Goal: Task Accomplishment & Management: Use online tool/utility

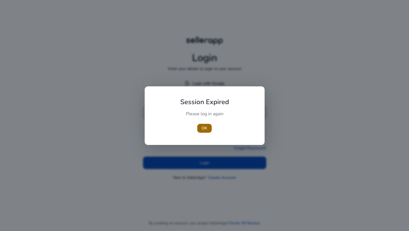
type input "**********"
click at [204, 127] on span "OK" at bounding box center [205, 128] width 6 height 6
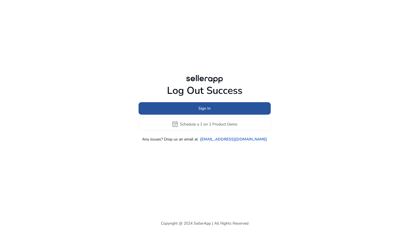
click at [208, 111] on span "Sign In" at bounding box center [204, 109] width 12 height 6
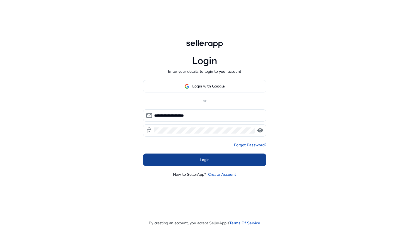
click at [185, 160] on span at bounding box center [204, 160] width 123 height 13
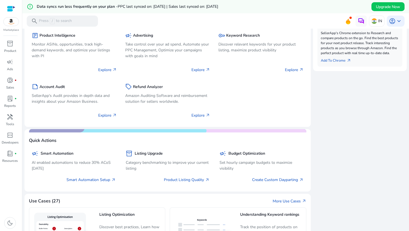
scroll to position [192, 0]
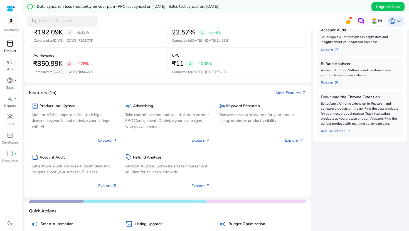
click at [12, 50] on p "Product" at bounding box center [10, 50] width 12 height 5
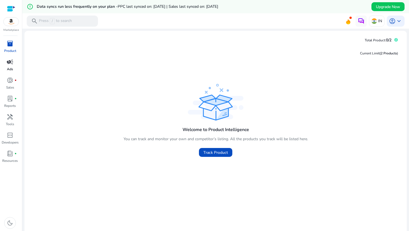
click at [10, 70] on p "Ads" at bounding box center [10, 69] width 6 height 5
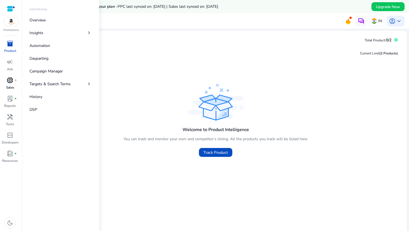
click at [11, 83] on span "donut_small" at bounding box center [10, 80] width 7 height 7
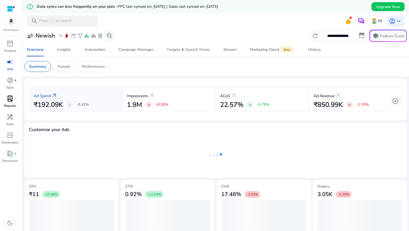
click at [10, 101] on span "lab_profile" at bounding box center [10, 98] width 7 height 7
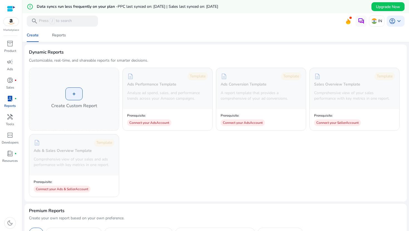
click at [9, 100] on span "lab_profile" at bounding box center [10, 98] width 7 height 7
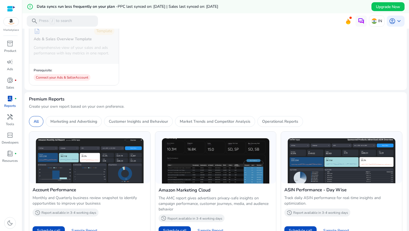
scroll to position [138, 0]
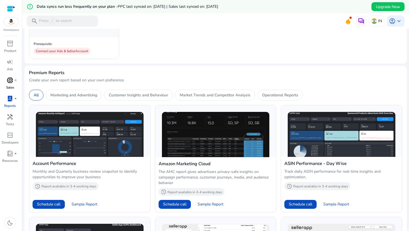
click at [13, 84] on span "donut_small" at bounding box center [10, 80] width 7 height 7
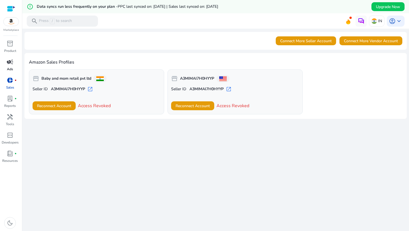
click at [10, 69] on p "Ads" at bounding box center [10, 69] width 6 height 5
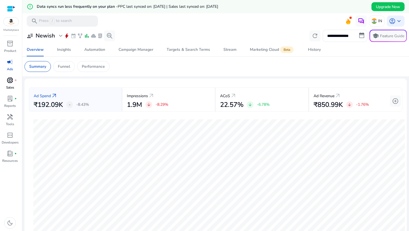
click at [6, 83] on div "donut_small fiber_manual_record" at bounding box center [10, 80] width 16 height 9
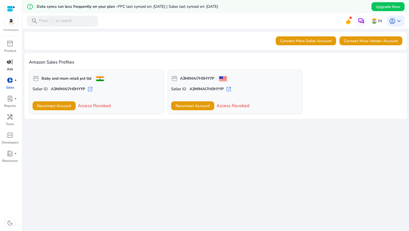
click at [11, 67] on p "Ads" at bounding box center [10, 69] width 6 height 5
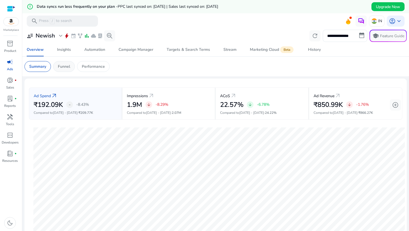
click at [68, 65] on p "Funnel" at bounding box center [64, 67] width 12 height 6
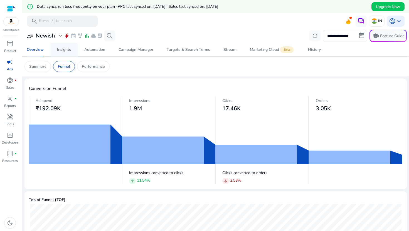
click at [64, 50] on div "Insights" at bounding box center [64, 50] width 14 height 4
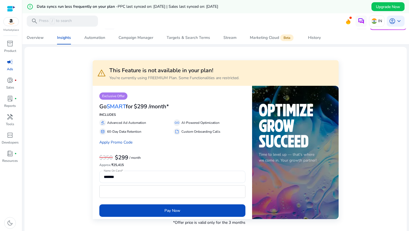
scroll to position [14, 0]
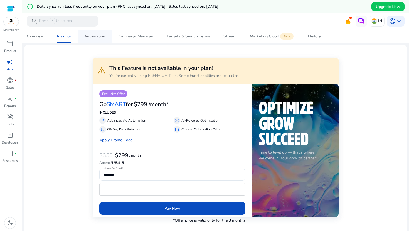
click at [86, 38] on div "Automation" at bounding box center [94, 36] width 21 height 4
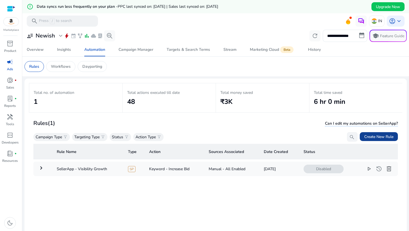
click at [369, 136] on span "Create New Rule" at bounding box center [378, 137] width 29 height 6
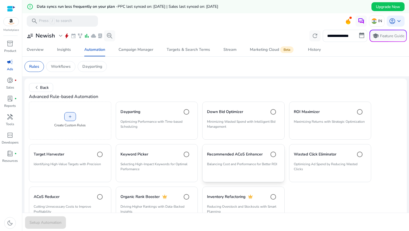
scroll to position [23, 0]
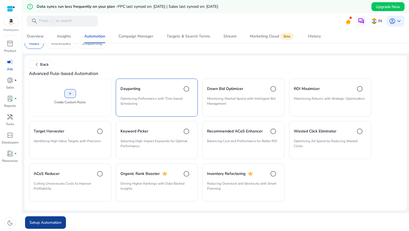
click at [45, 224] on span "Setup Automation" at bounding box center [45, 223] width 32 height 6
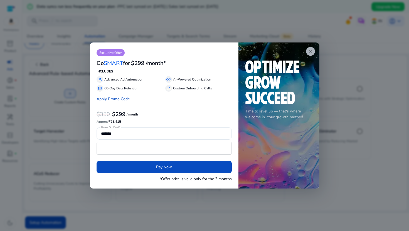
click at [308, 49] on app-icon "close" at bounding box center [310, 51] width 9 height 9
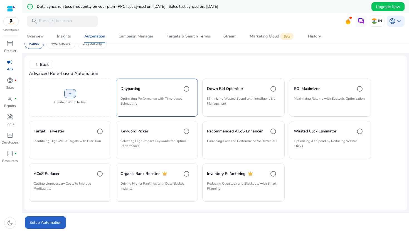
scroll to position [0, 0]
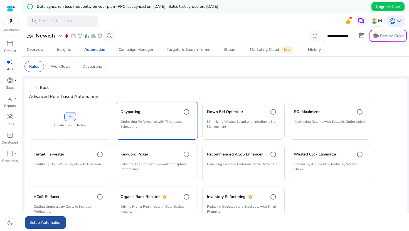
click at [54, 219] on span "submit" at bounding box center [45, 222] width 41 height 13
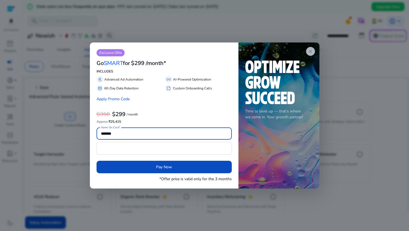
click at [312, 50] on span "close" at bounding box center [310, 51] width 4 height 4
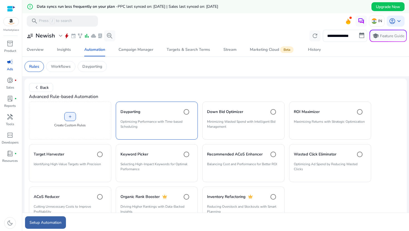
click at [56, 221] on span "Setup Automation" at bounding box center [45, 223] width 32 height 6
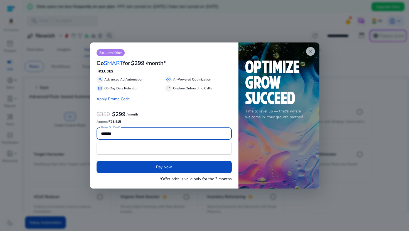
click at [310, 50] on span "close" at bounding box center [310, 51] width 4 height 4
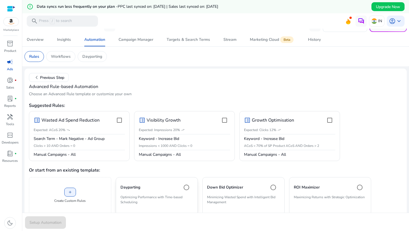
scroll to position [36, 0]
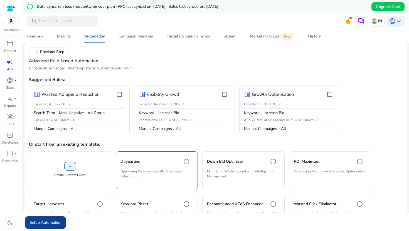
click at [58, 222] on span "Setup Automation" at bounding box center [45, 223] width 32 height 6
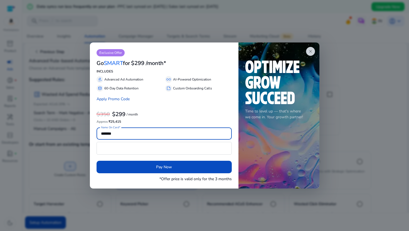
click at [303, 53] on div "close Time to level up — that's where we come in. Your growth partner!" at bounding box center [278, 116] width 81 height 147
click at [311, 53] on span "close" at bounding box center [310, 51] width 4 height 4
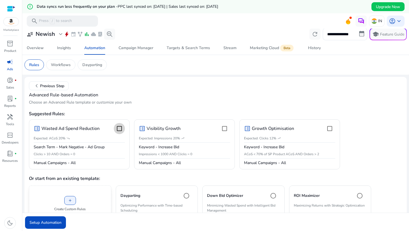
scroll to position [0, 0]
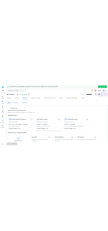
scroll to position [8, 0]
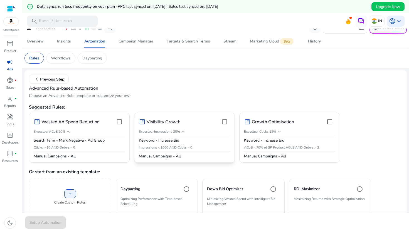
click at [177, 159] on p "Manual Campaigns - All" at bounding box center [184, 157] width 91 height 6
click at [53, 222] on span "Setup Automation" at bounding box center [45, 223] width 32 height 6
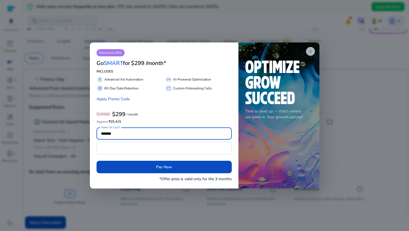
click at [313, 48] on app-icon "close" at bounding box center [310, 51] width 9 height 9
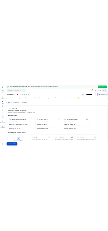
scroll to position [18, 0]
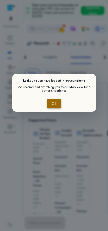
click at [50, 102] on span "close dialog" at bounding box center [54, 103] width 14 height 13
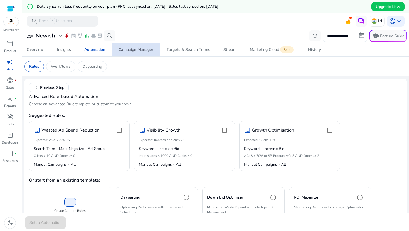
click at [139, 49] on div "Campaign Manager" at bounding box center [135, 50] width 35 height 4
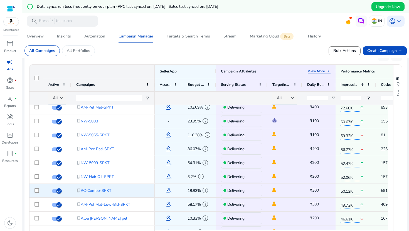
scroll to position [201, 0]
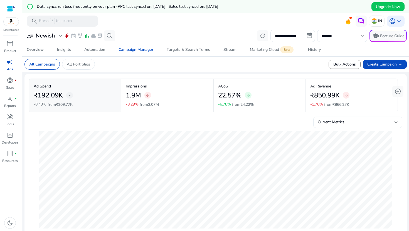
click at [329, 126] on div "Current Metrics" at bounding box center [358, 125] width 80 height 12
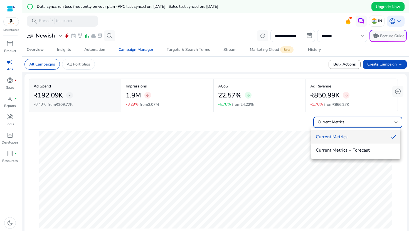
click at [308, 34] on div at bounding box center [204, 115] width 409 height 231
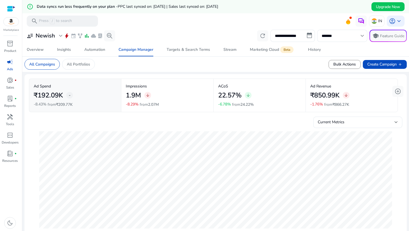
click at [308, 34] on input "**********" at bounding box center [292, 36] width 44 height 12
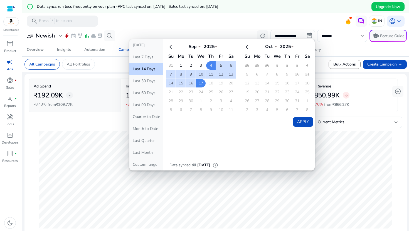
click at [208, 83] on td "18" at bounding box center [210, 83] width 9 height 8
click at [302, 163] on div "[DATE] Last 7 Days Last 14 Days Last 30 Days Last 60 Days Last 90 Days Quarter …" at bounding box center [221, 105] width 185 height 132
click at [305, 123] on button "Apply" at bounding box center [303, 122] width 21 height 10
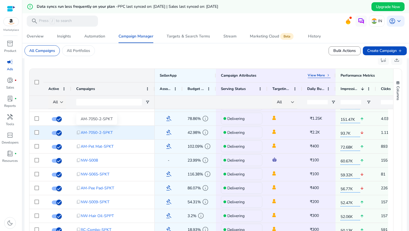
click at [94, 132] on span "AM-7050-2-SPKT" at bounding box center [97, 132] width 32 height 11
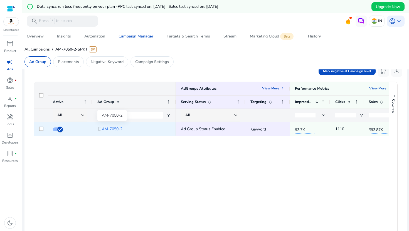
click at [115, 130] on span "AM-7050-2" at bounding box center [112, 128] width 21 height 11
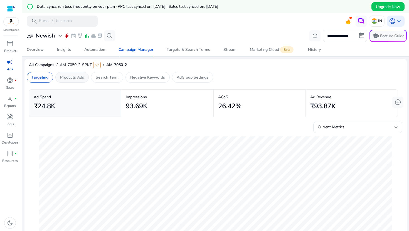
click at [76, 80] on div "Products Ads" at bounding box center [71, 77] width 33 height 11
click at [100, 82] on div "Search Term" at bounding box center [107, 77] width 32 height 11
click at [138, 80] on p "Negative Keywords" at bounding box center [147, 78] width 35 height 6
click at [169, 80] on div "Negative Keywords" at bounding box center [147, 77] width 44 height 11
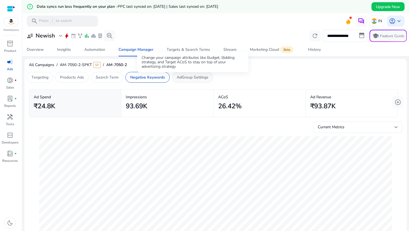
click at [188, 79] on p "AdGroup Settings" at bounding box center [193, 78] width 32 height 6
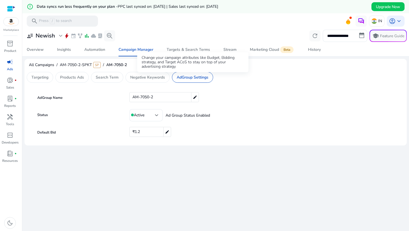
click at [191, 57] on div "Change your campaign attributes like Budget, Bidding strategy, and Target ACoS …" at bounding box center [192, 62] width 111 height 20
click at [192, 51] on div "Targets & Search Terms" at bounding box center [188, 50] width 43 height 4
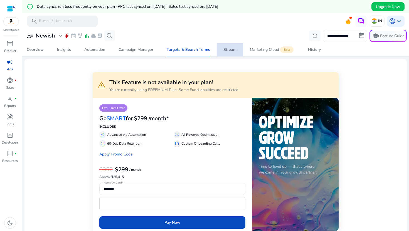
click at [231, 53] on span "Stream" at bounding box center [229, 49] width 13 height 13
click at [264, 51] on div "Marketing Cloud Beta" at bounding box center [272, 50] width 45 height 4
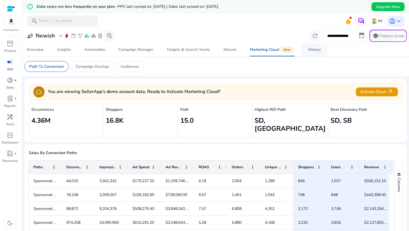
click at [304, 48] on link "History" at bounding box center [314, 49] width 26 height 13
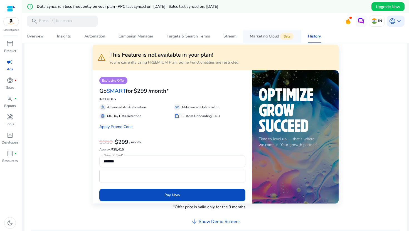
click at [265, 37] on div "Marketing Cloud Beta" at bounding box center [272, 36] width 45 height 4
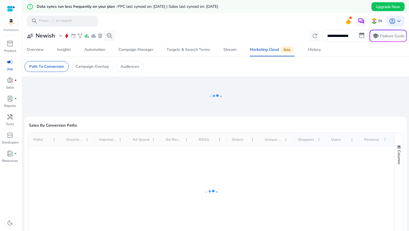
click at [215, 38] on div "**********" at bounding box center [215, 36] width 382 height 12
click at [217, 47] on link "Stream" at bounding box center [230, 49] width 26 height 13
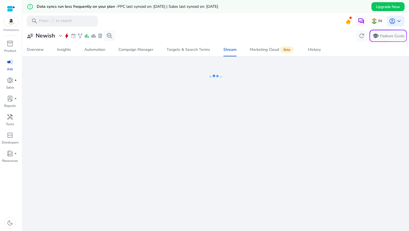
click at [173, 56] on div "user_attributes Newish expand_more bolt event family_history bar_chart cloud la…" at bounding box center [215, 62] width 382 height 66
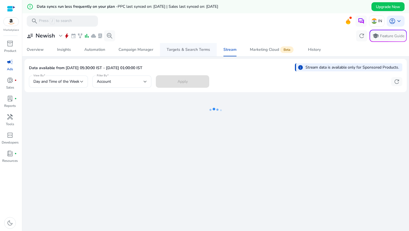
click at [172, 52] on span "Targets & Search Terms" at bounding box center [188, 49] width 43 height 13
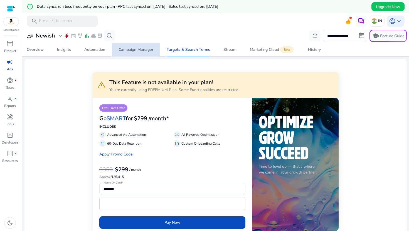
click at [135, 53] on span "Campaign Manager" at bounding box center [135, 49] width 35 height 13
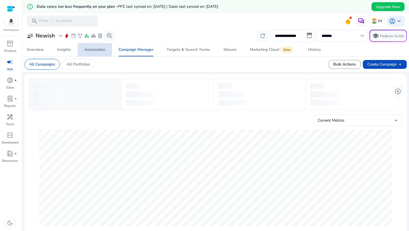
click at [95, 53] on span "Automation" at bounding box center [94, 49] width 21 height 13
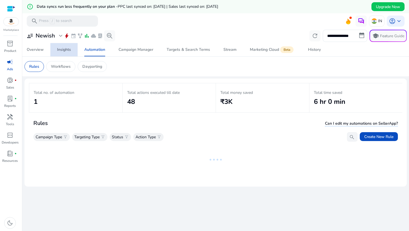
click at [67, 53] on span "Insights" at bounding box center [64, 49] width 14 height 13
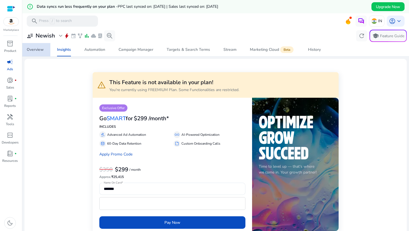
click at [36, 51] on div "Overview" at bounding box center [35, 50] width 17 height 4
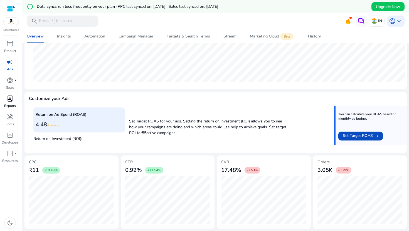
click at [12, 103] on div "lab_profile fiber_manual_record" at bounding box center [10, 98] width 16 height 9
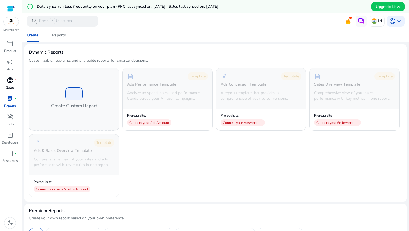
click at [11, 76] on div "donut_small fiber_manual_record" at bounding box center [10, 80] width 16 height 9
